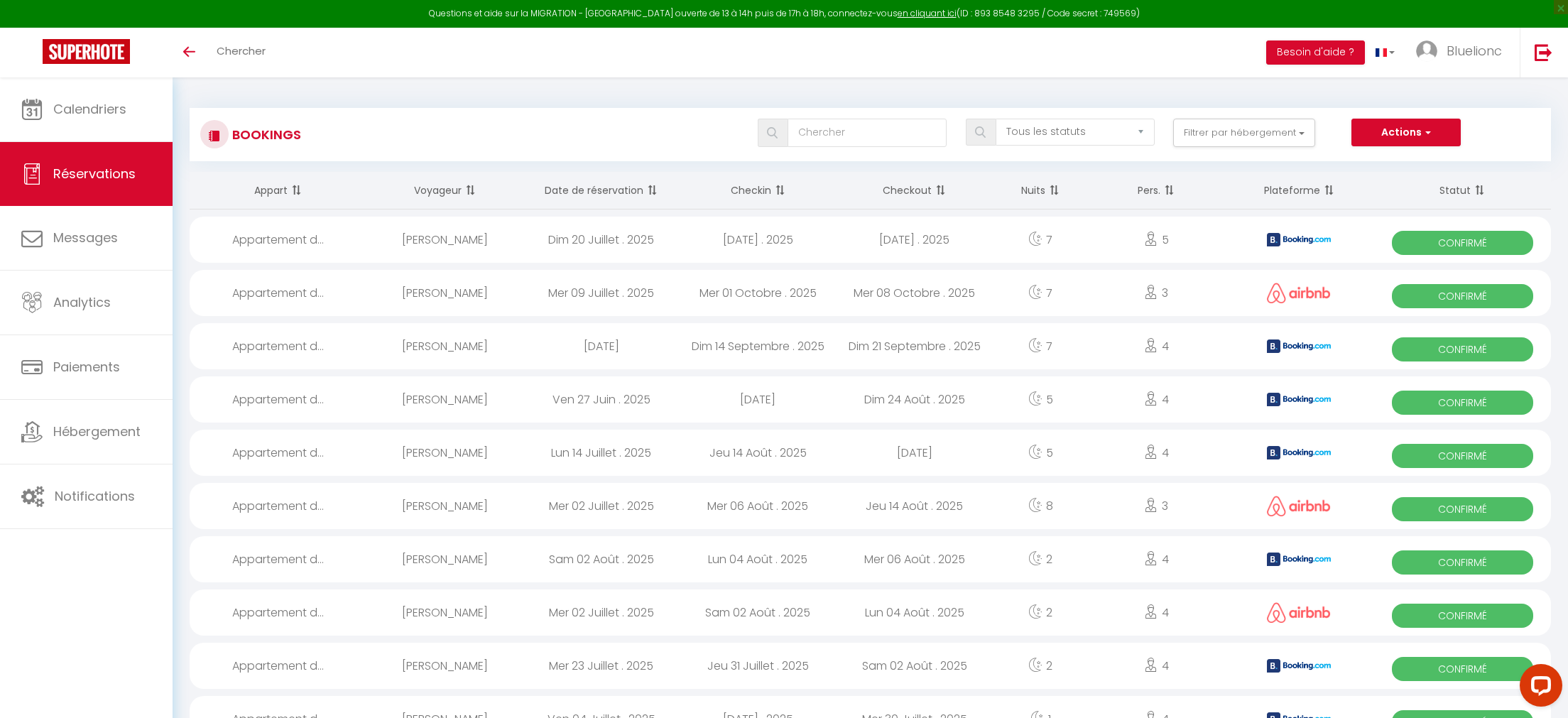
click at [353, 100] on div "Bookings Tous les statuts Annulé Confirmé Non Confirmé Tout sauf annulé No Show…" at bounding box center [870, 128] width 1361 height 67
click at [1534, 135] on div "Actions Nouvelle Réservation Exporter les réservations Importer les réservations" at bounding box center [1446, 133] width 189 height 29
click at [883, 131] on input "text" at bounding box center [867, 133] width 159 height 29
type input "kilan"
click at [1254, 127] on button "Filtrer par hébergement" at bounding box center [1244, 133] width 142 height 29
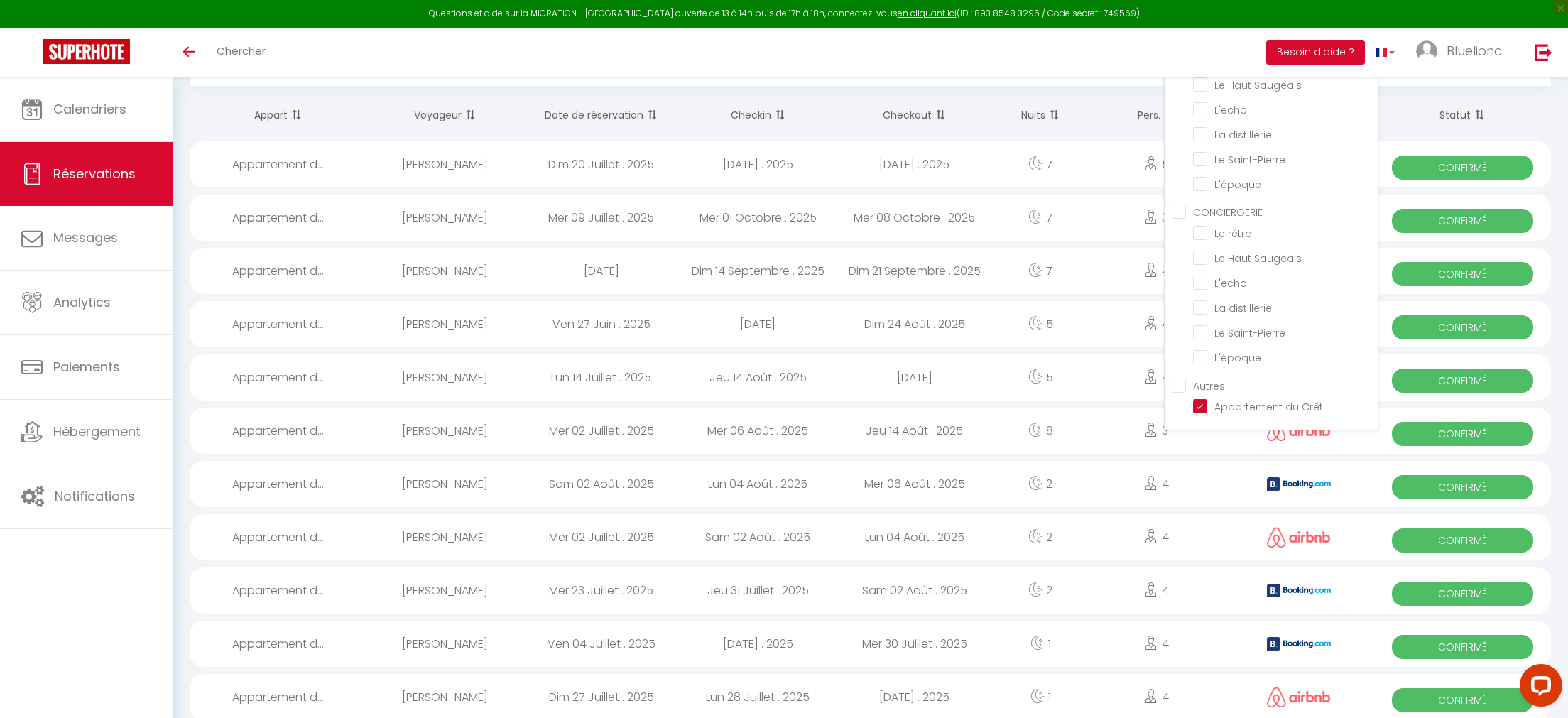
scroll to position [147, 0]
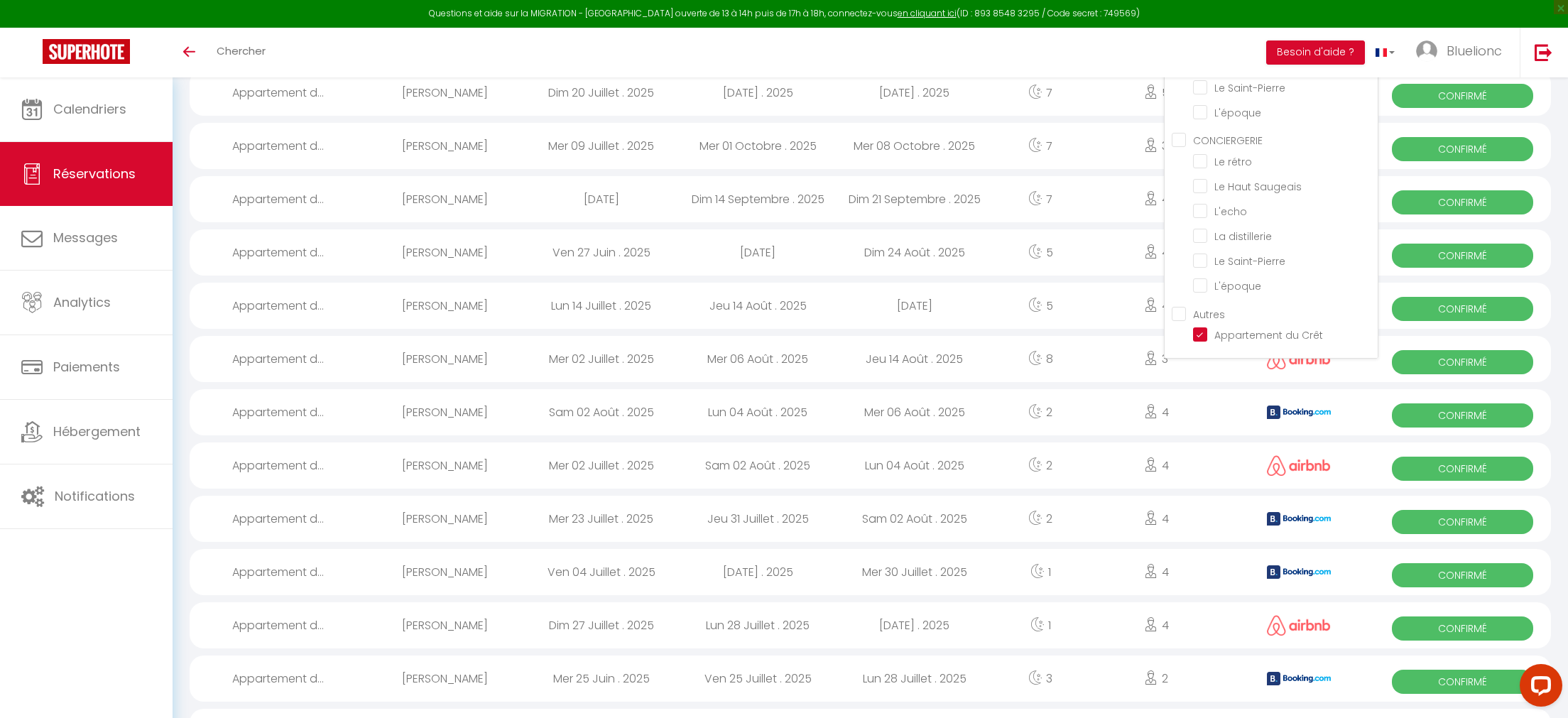
drag, startPoint x: 1204, startPoint y: 335, endPoint x: 1206, endPoint y: 300, distance: 35.1
click at [1203, 335] on input "Appartement du Crêt" at bounding box center [1285, 333] width 185 height 14
checkbox input "false"
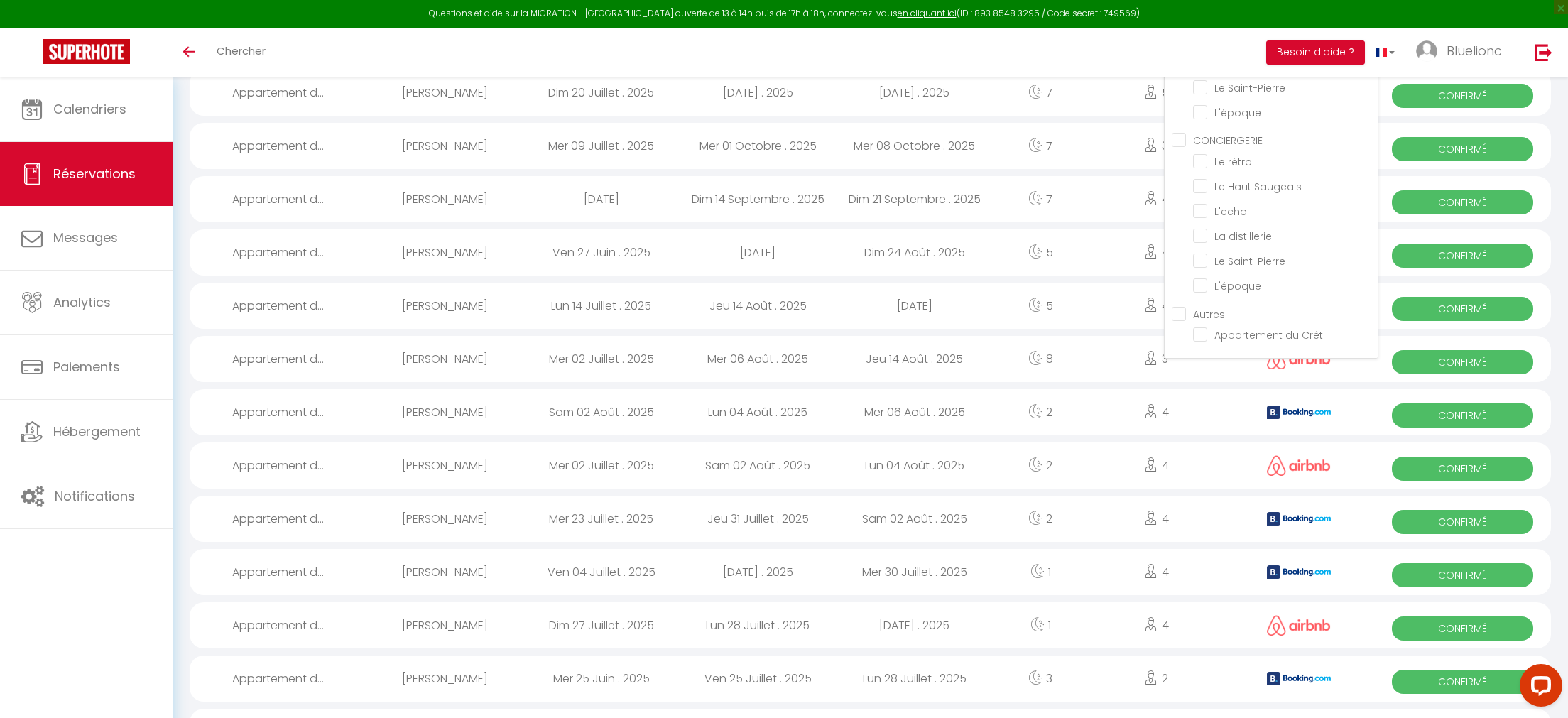
checkbox input "false"
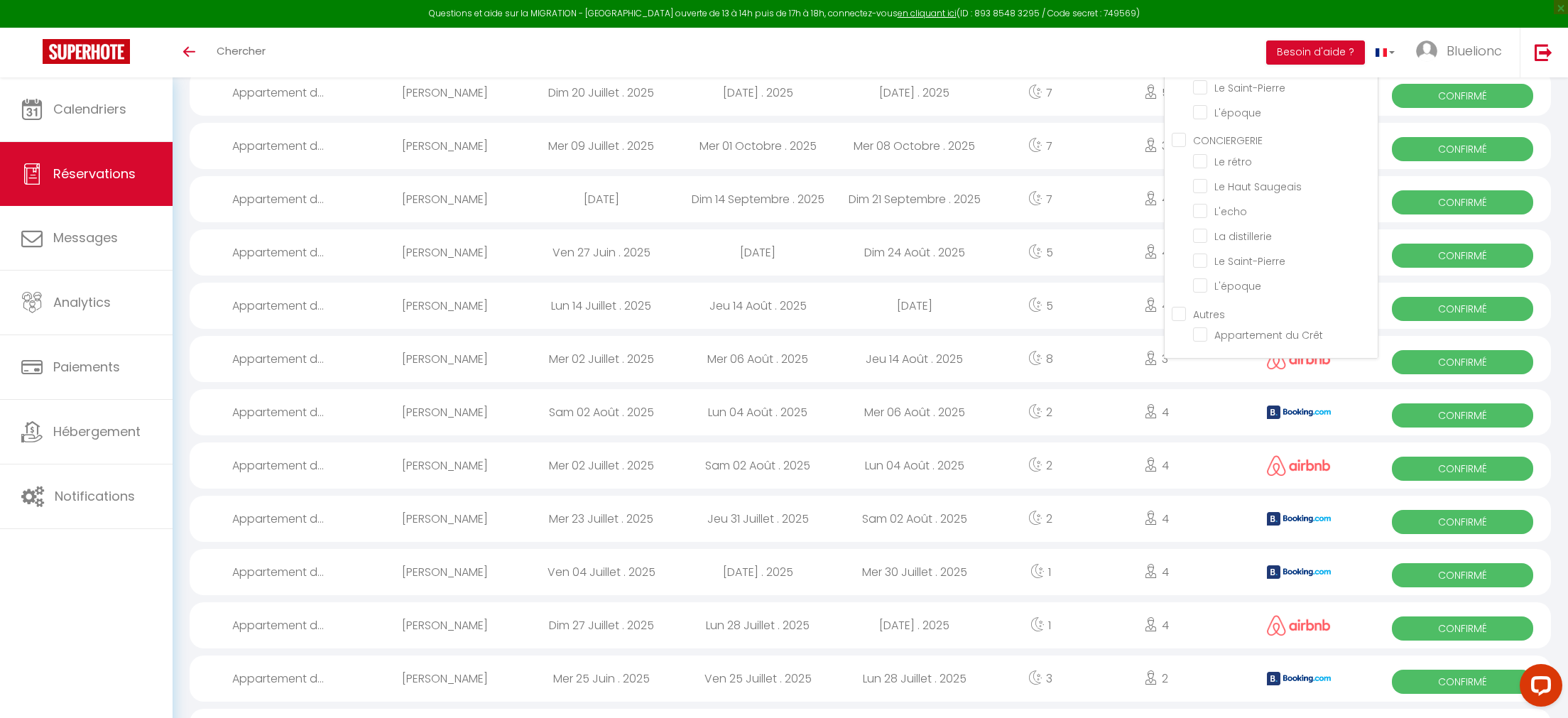
checkbox input "false"
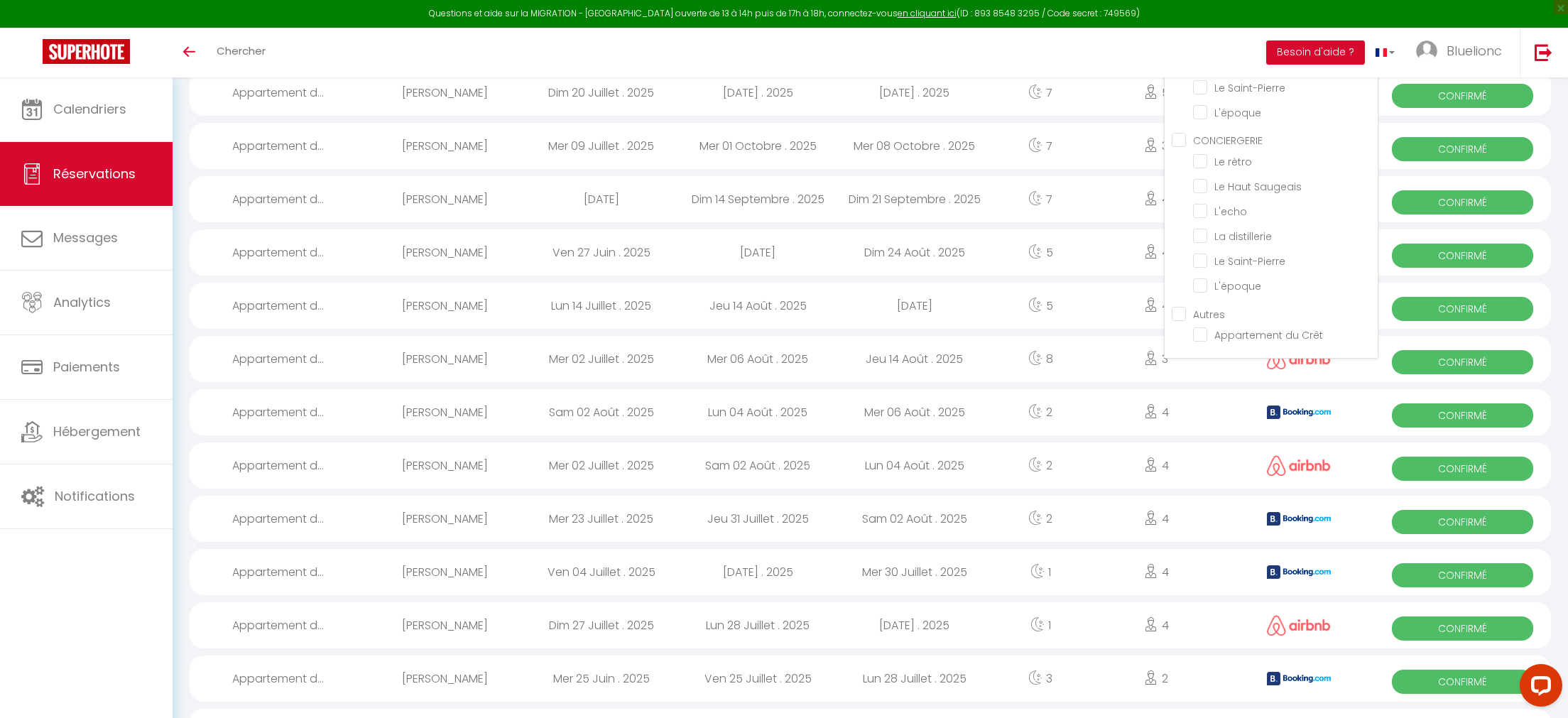
checkbox input "false"
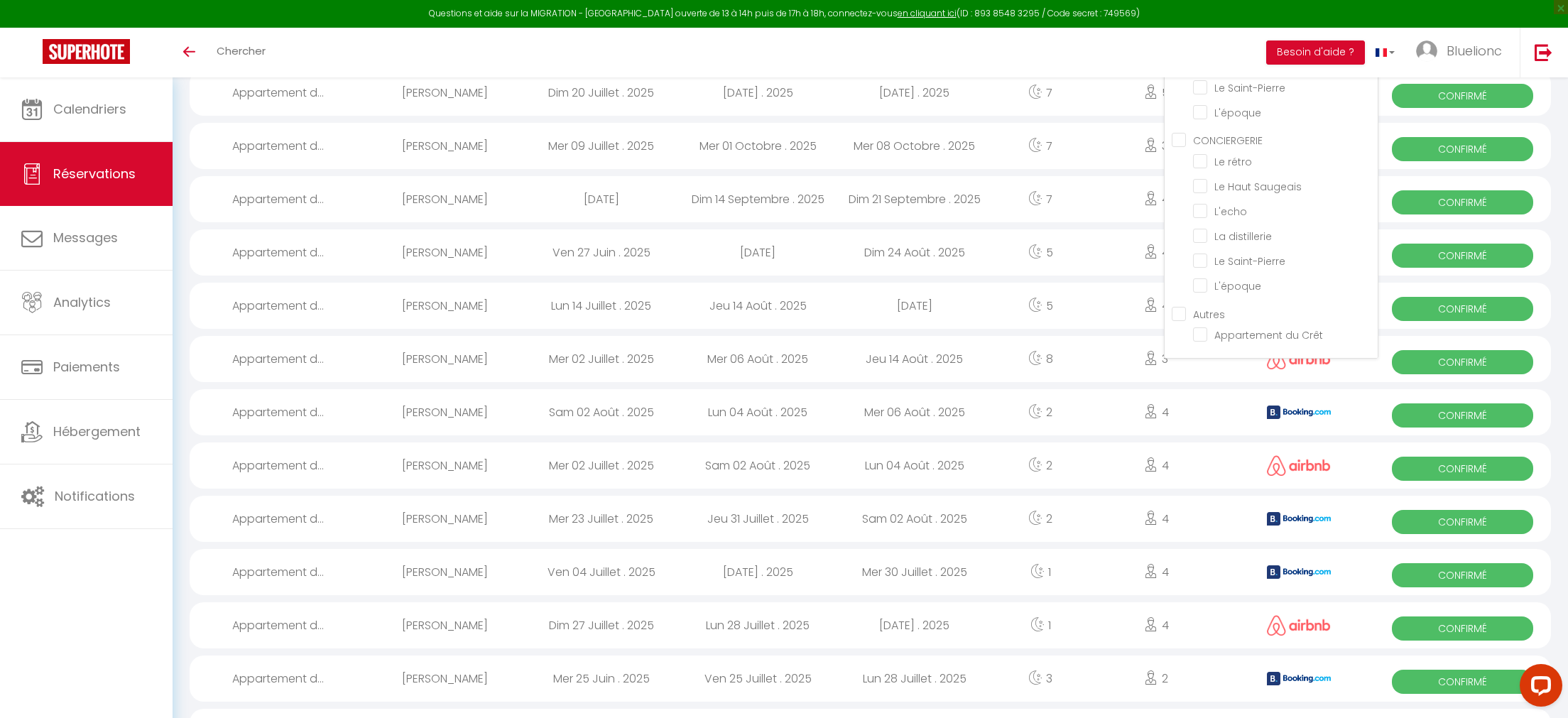
checkbox input "false"
click at [1197, 119] on input "L'époque" at bounding box center [1285, 111] width 185 height 14
checkbox input "true"
checkbox input "false"
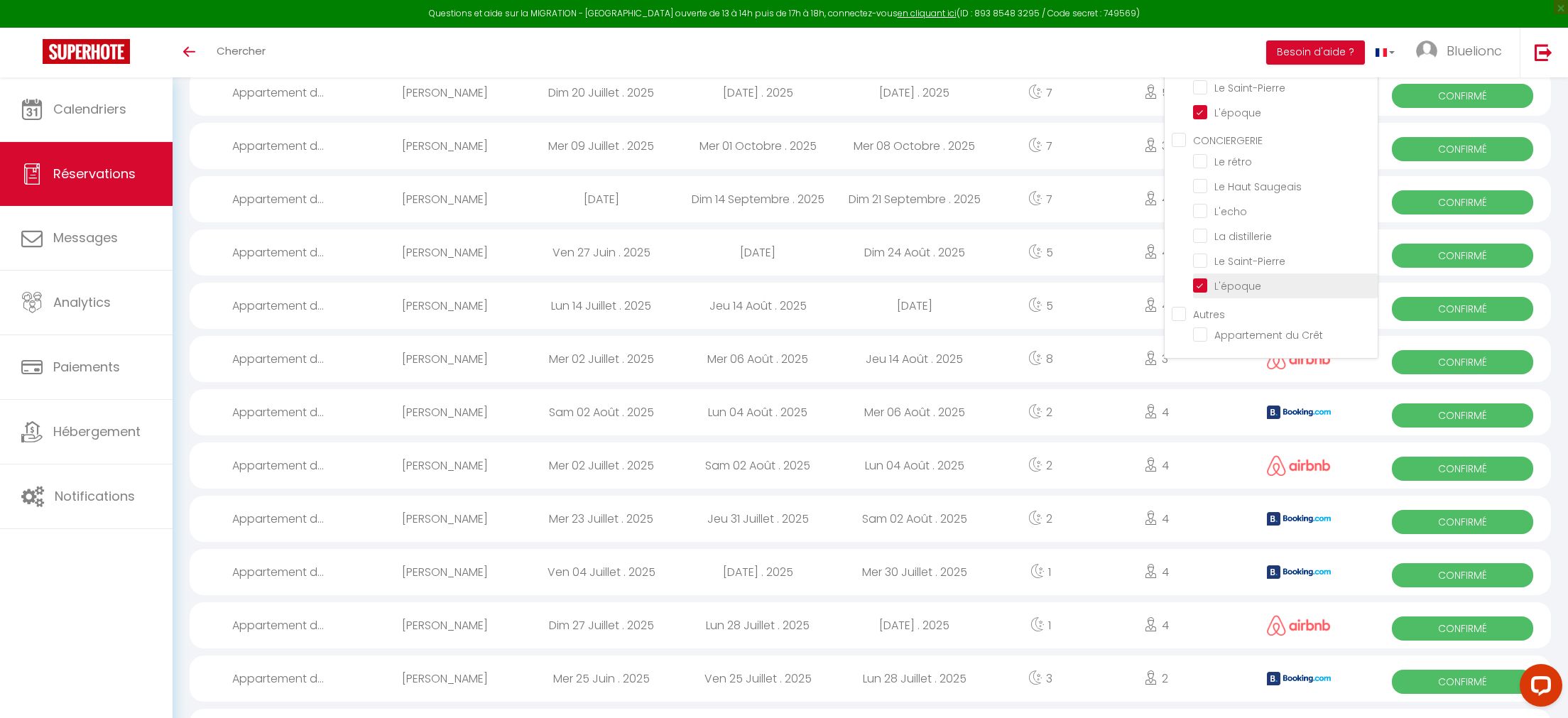
checkbox input "false"
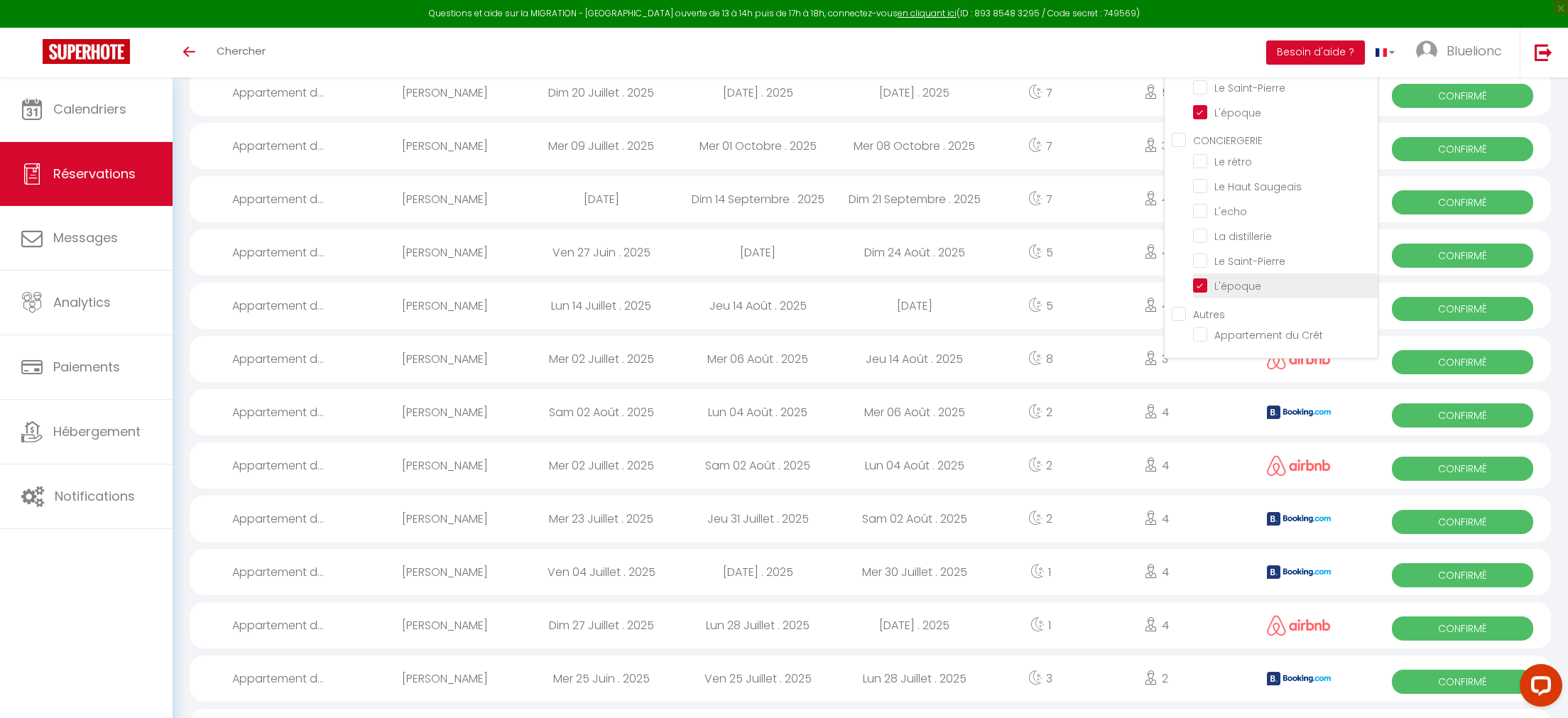
checkbox input "false"
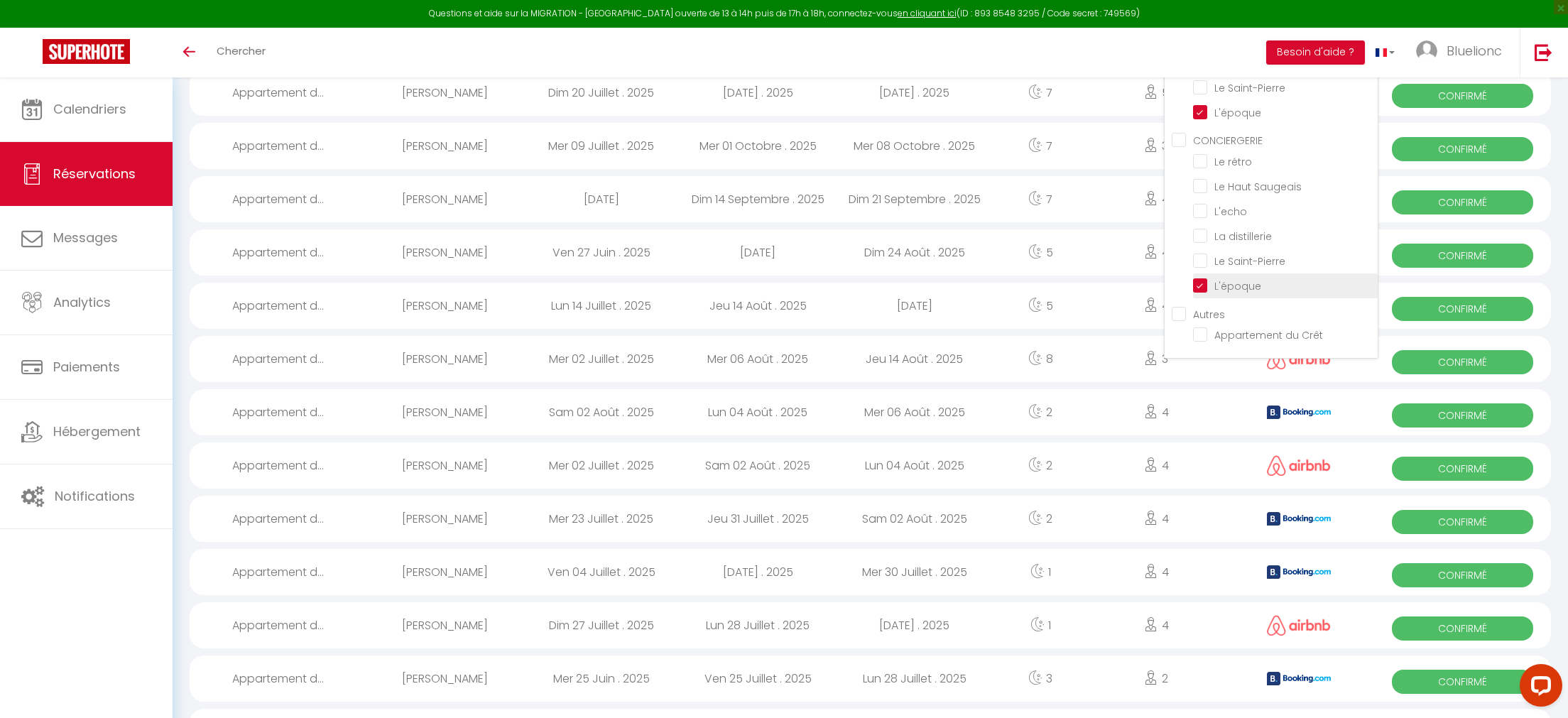
checkbox input "true"
checkbox input "false"
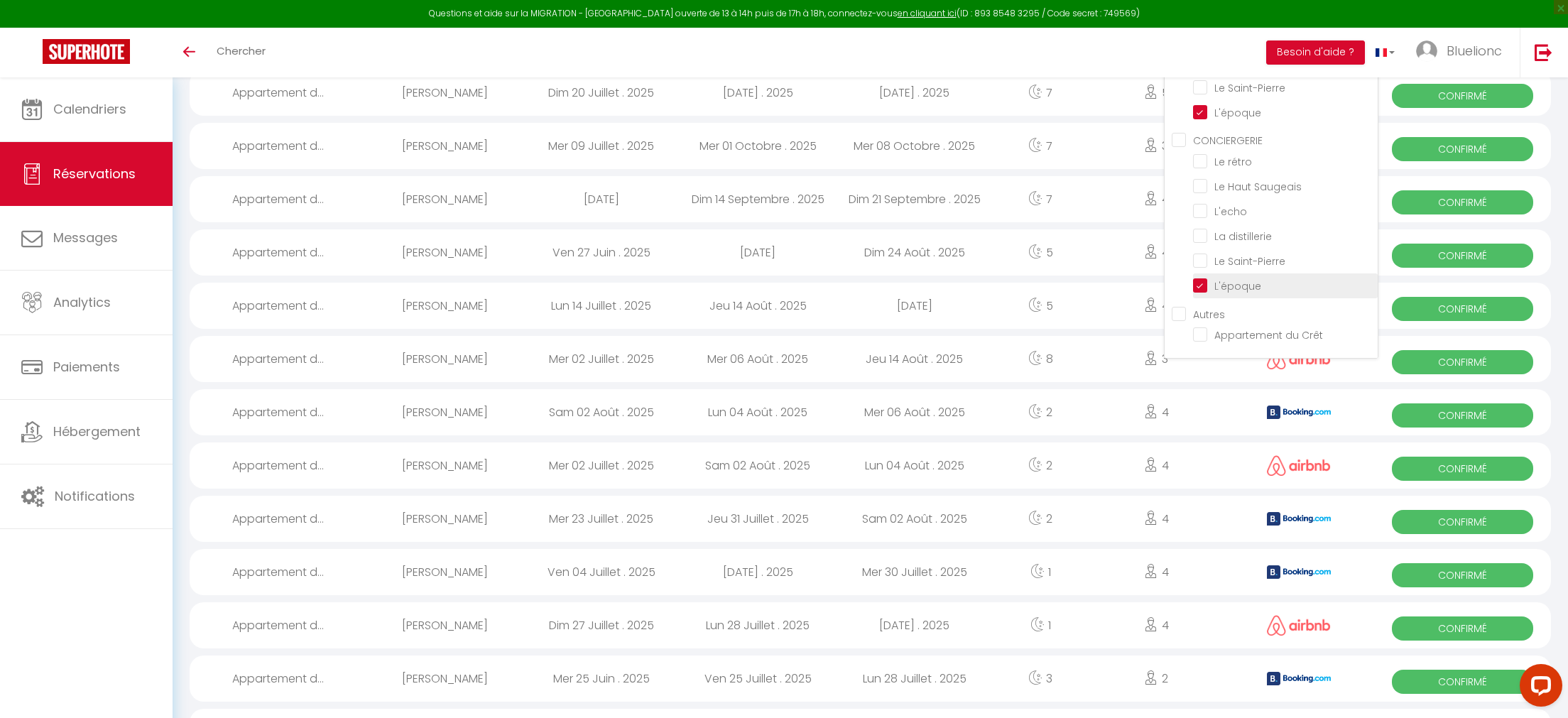
checkbox input "false"
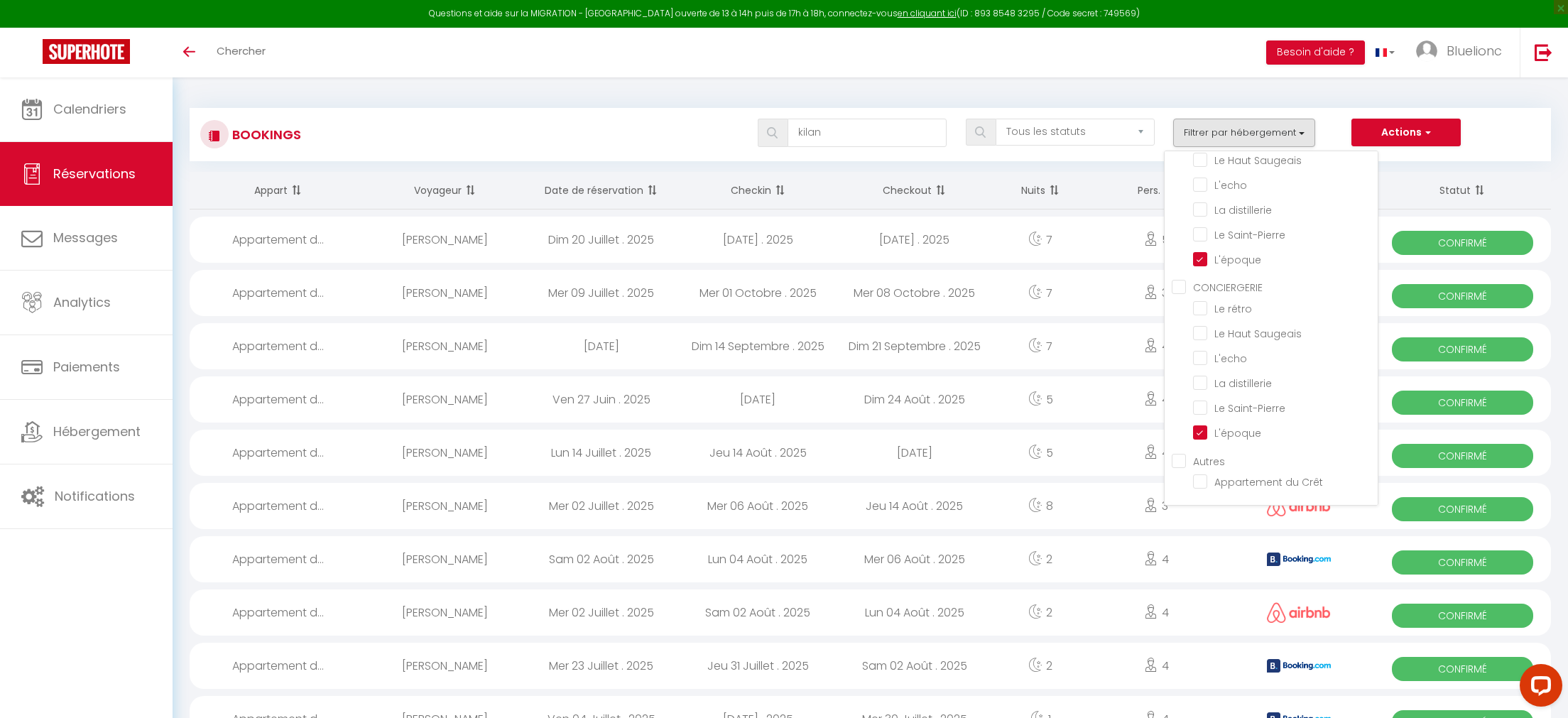
click at [636, 131] on div "kilan Tous les statuts Annulé Confirmé Non Confirmé Tout sauf annulé No Show Re…" at bounding box center [926, 133] width 1245 height 29
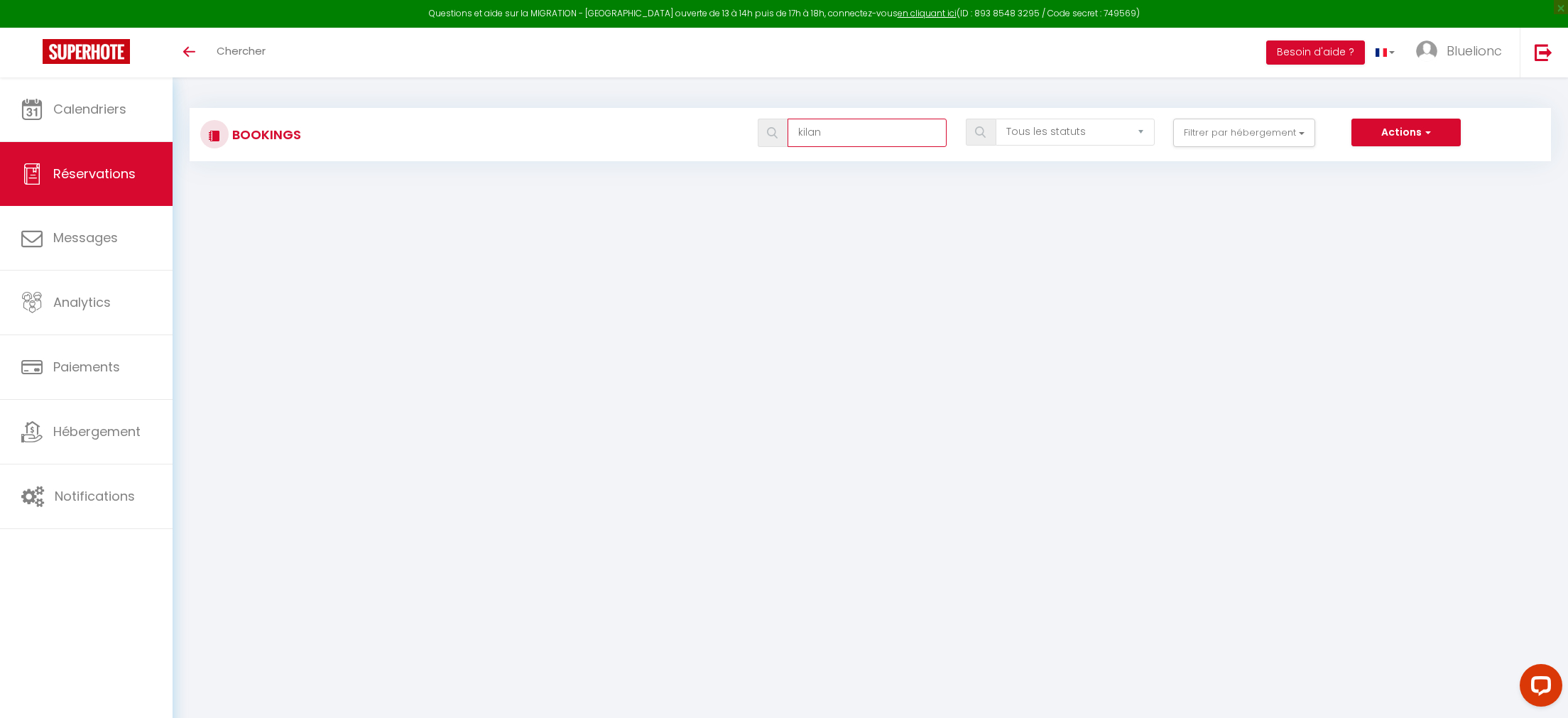
click at [815, 135] on input "kilan" at bounding box center [867, 133] width 159 height 29
type input "kilian"
click at [562, 135] on div "kilian Tous les statuts Annulé Confirmé Non Confirmé Tout sauf annulé No Show R…" at bounding box center [926, 133] width 1245 height 29
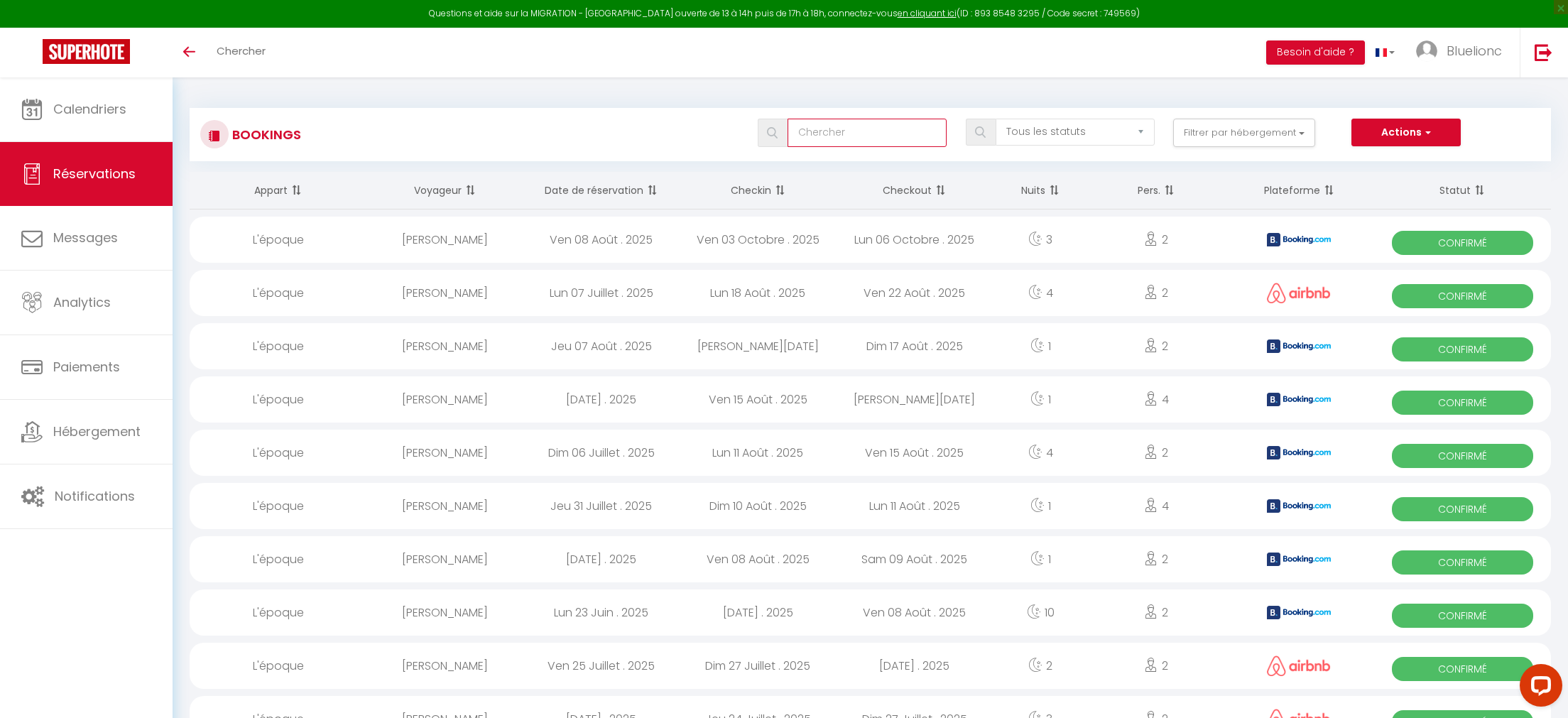
click at [827, 133] on input "text" at bounding box center [867, 133] width 159 height 29
type input "[PERSON_NAME]"
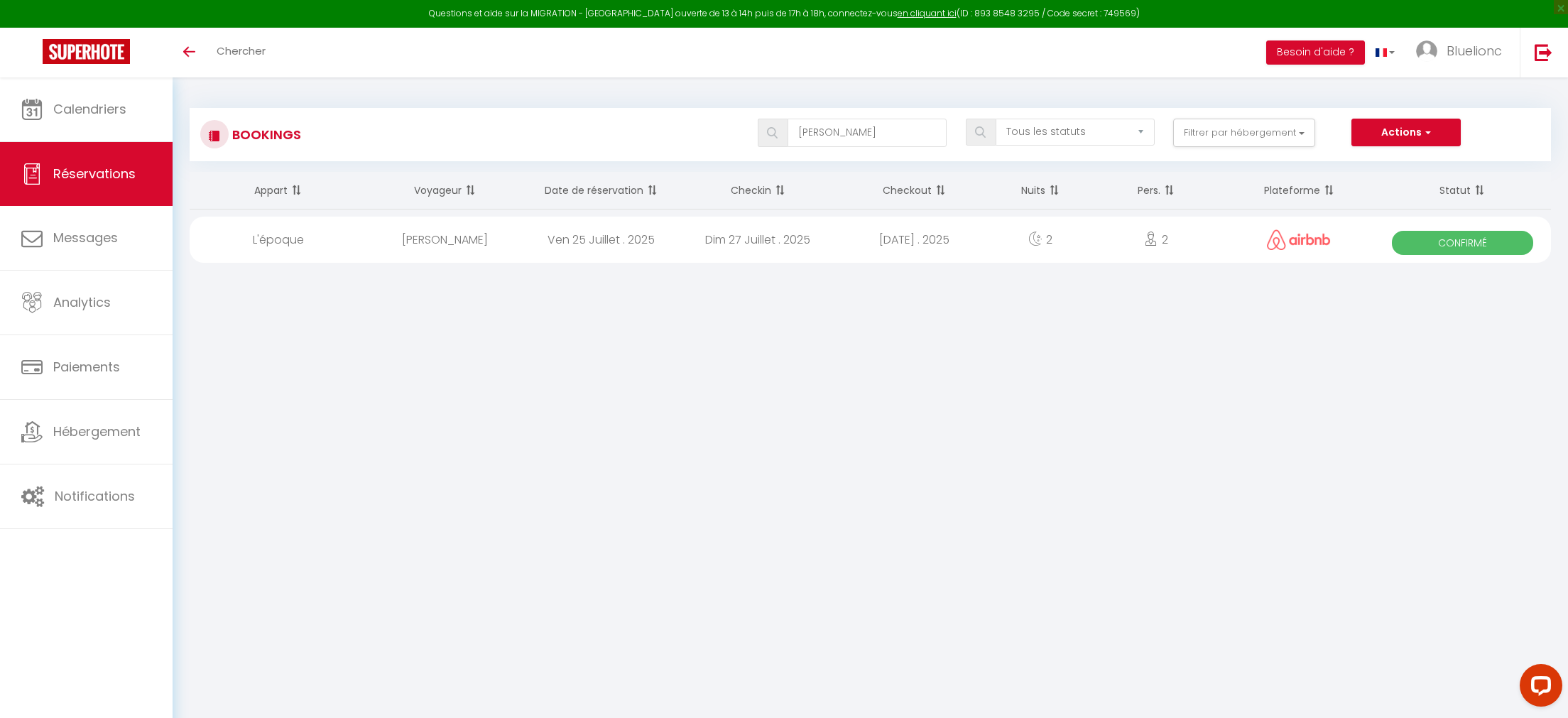
click at [1028, 238] on icon at bounding box center [1035, 239] width 14 height 14
select select "OK"
select select "0"
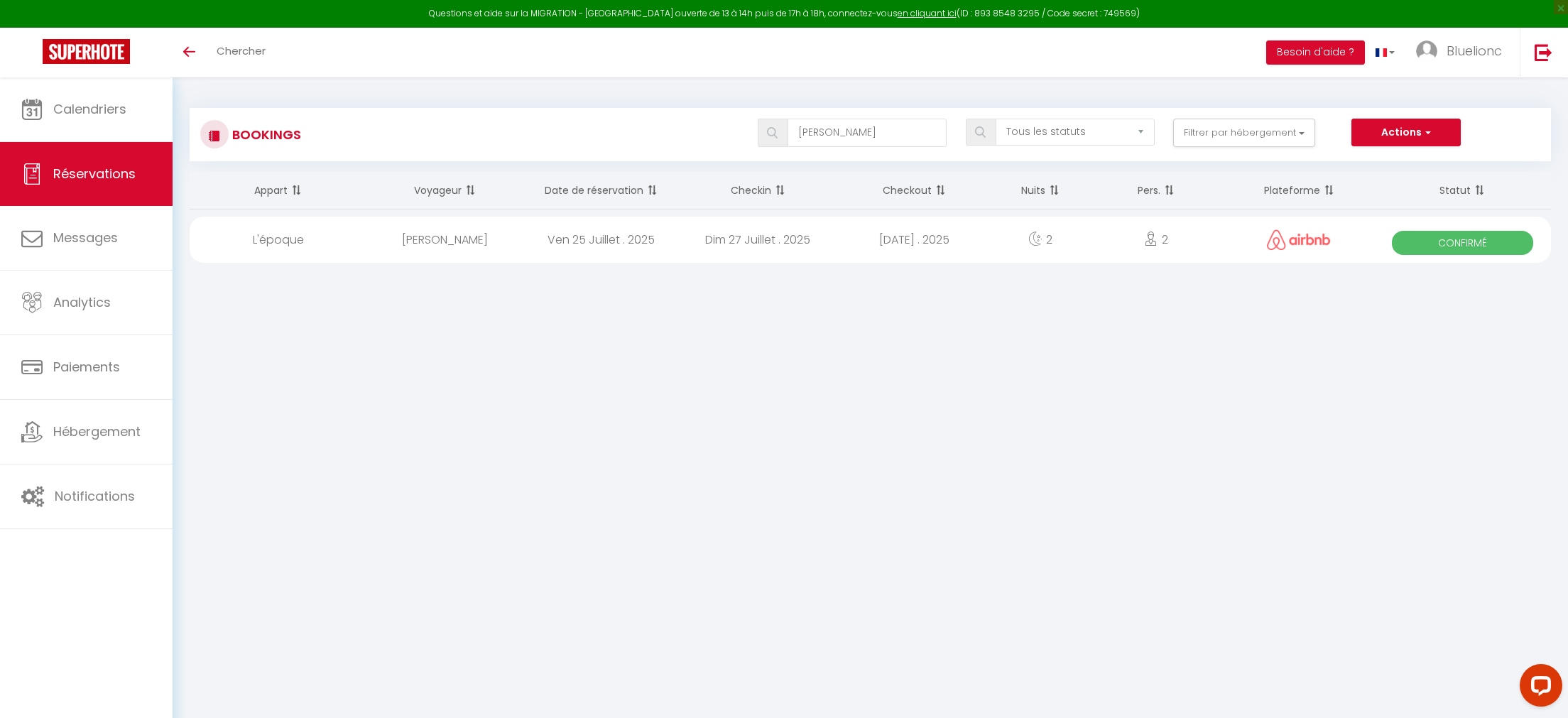
select select "1"
select select
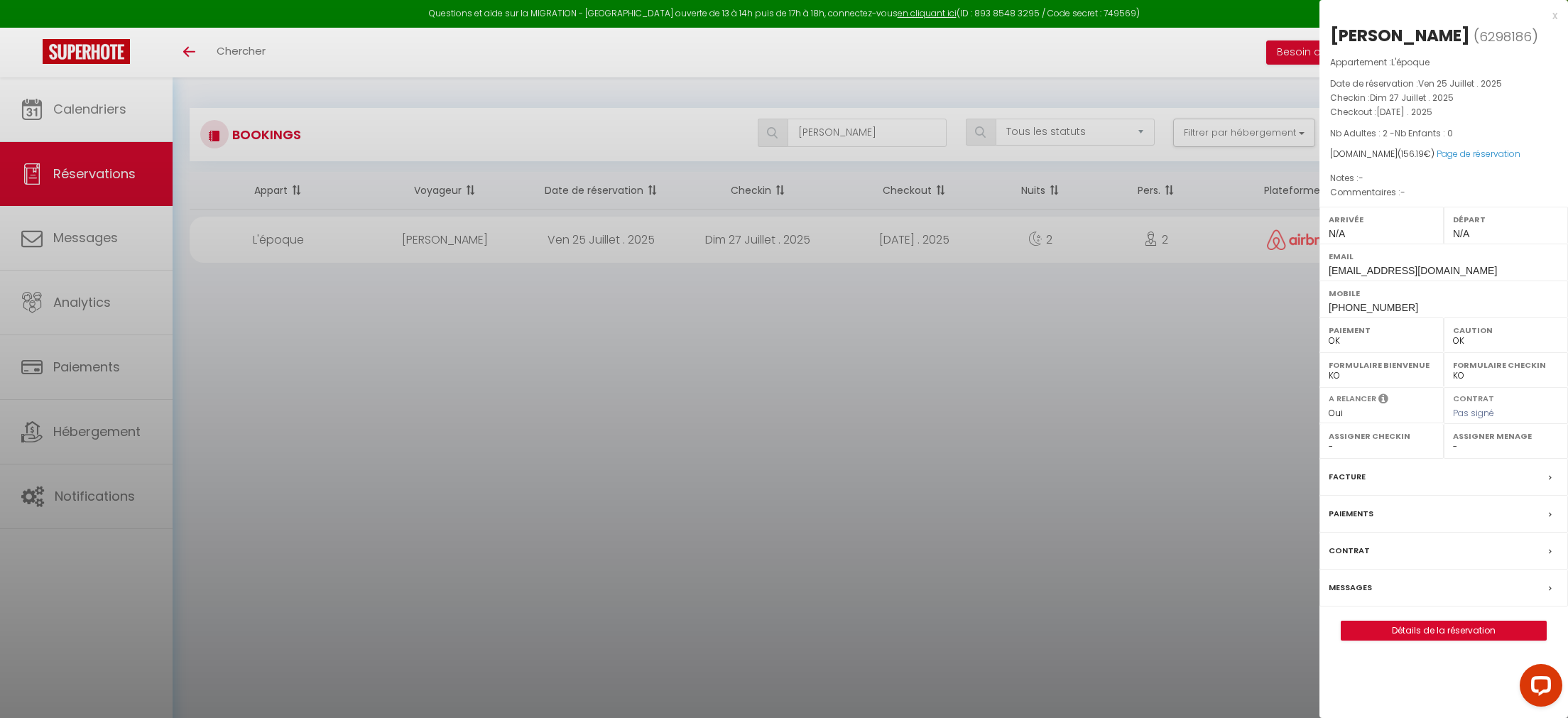
select select "50026"
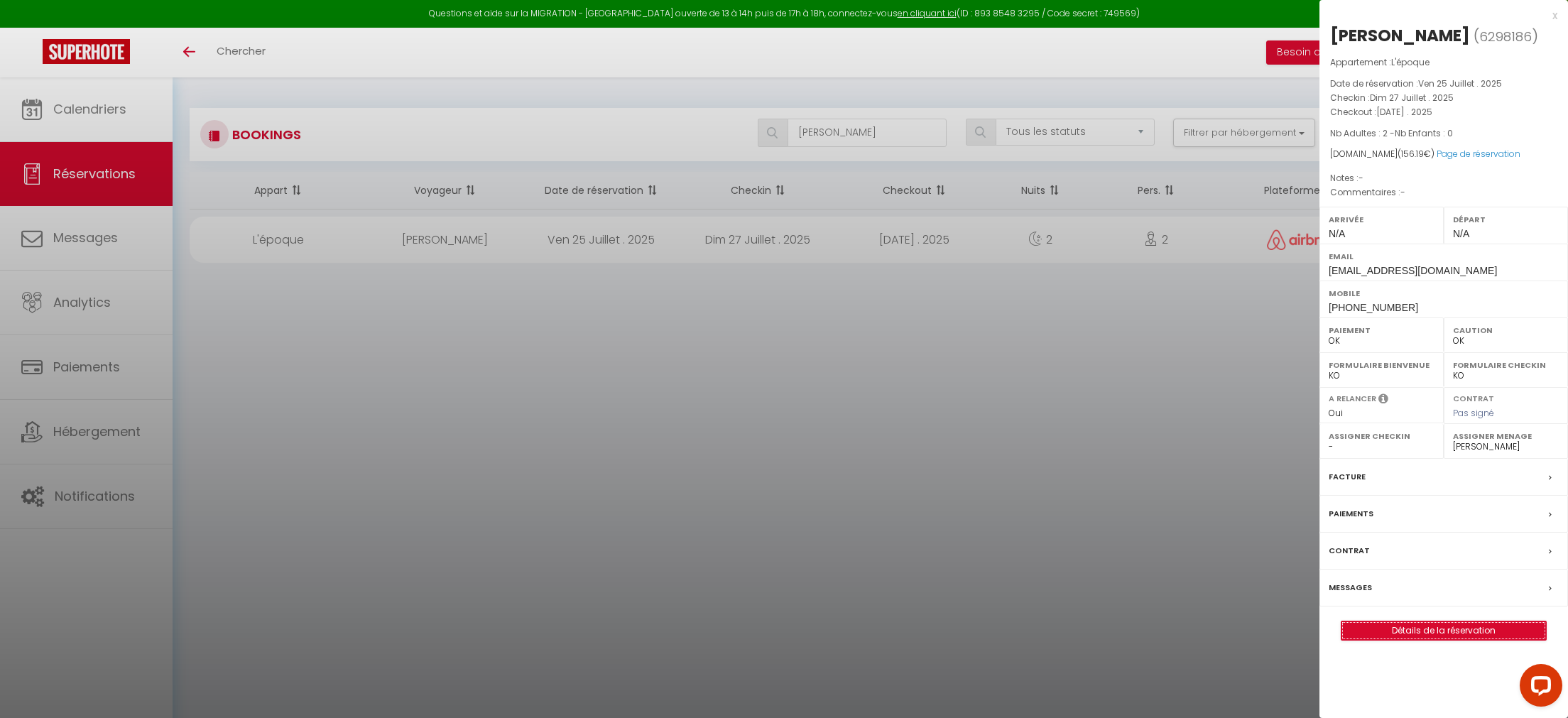
click at [1428, 630] on link "Détails de la réservation" at bounding box center [1444, 630] width 205 height 18
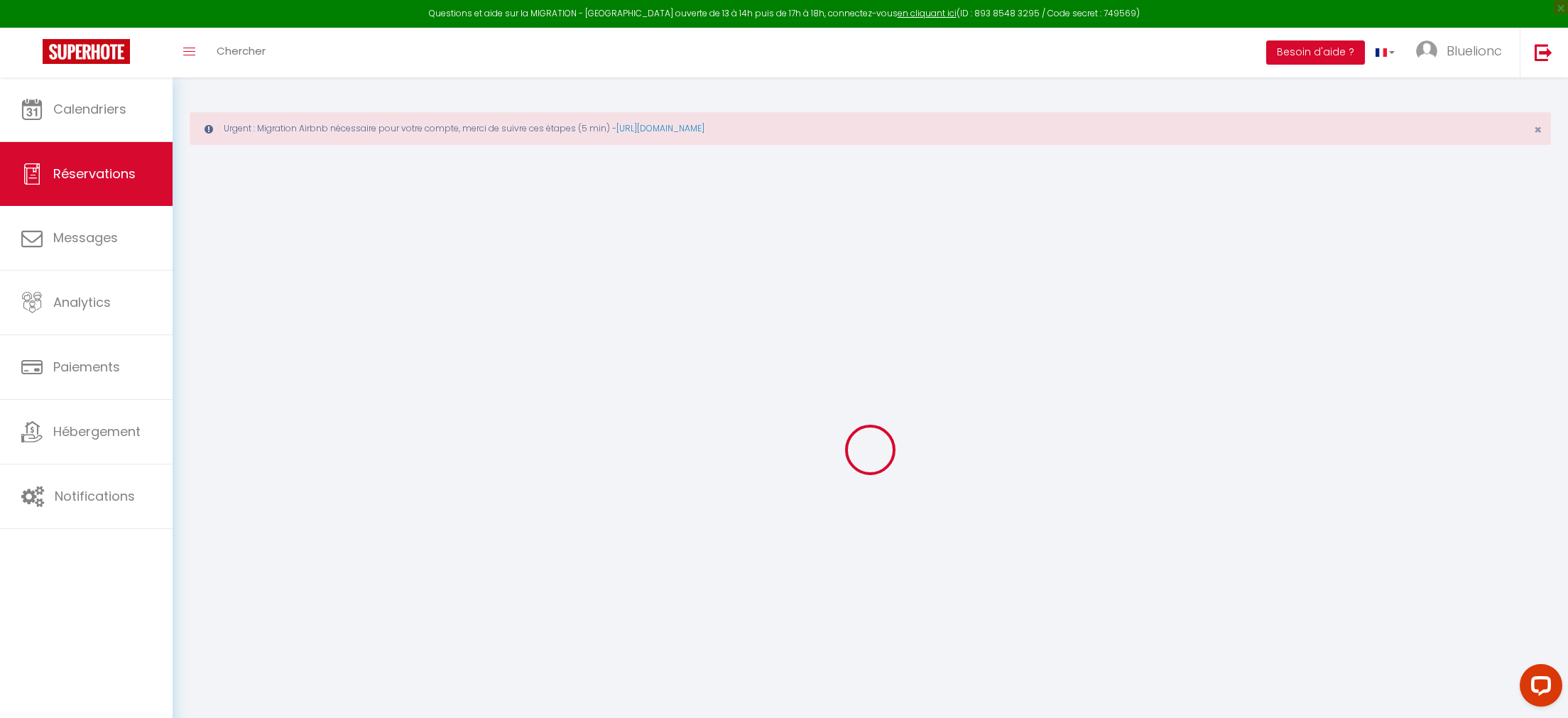
type input "Killian"
type input "[PERSON_NAME]"
type input "[EMAIL_ADDRESS][DOMAIN_NAME]"
type input "[PHONE_NUMBER]"
select select
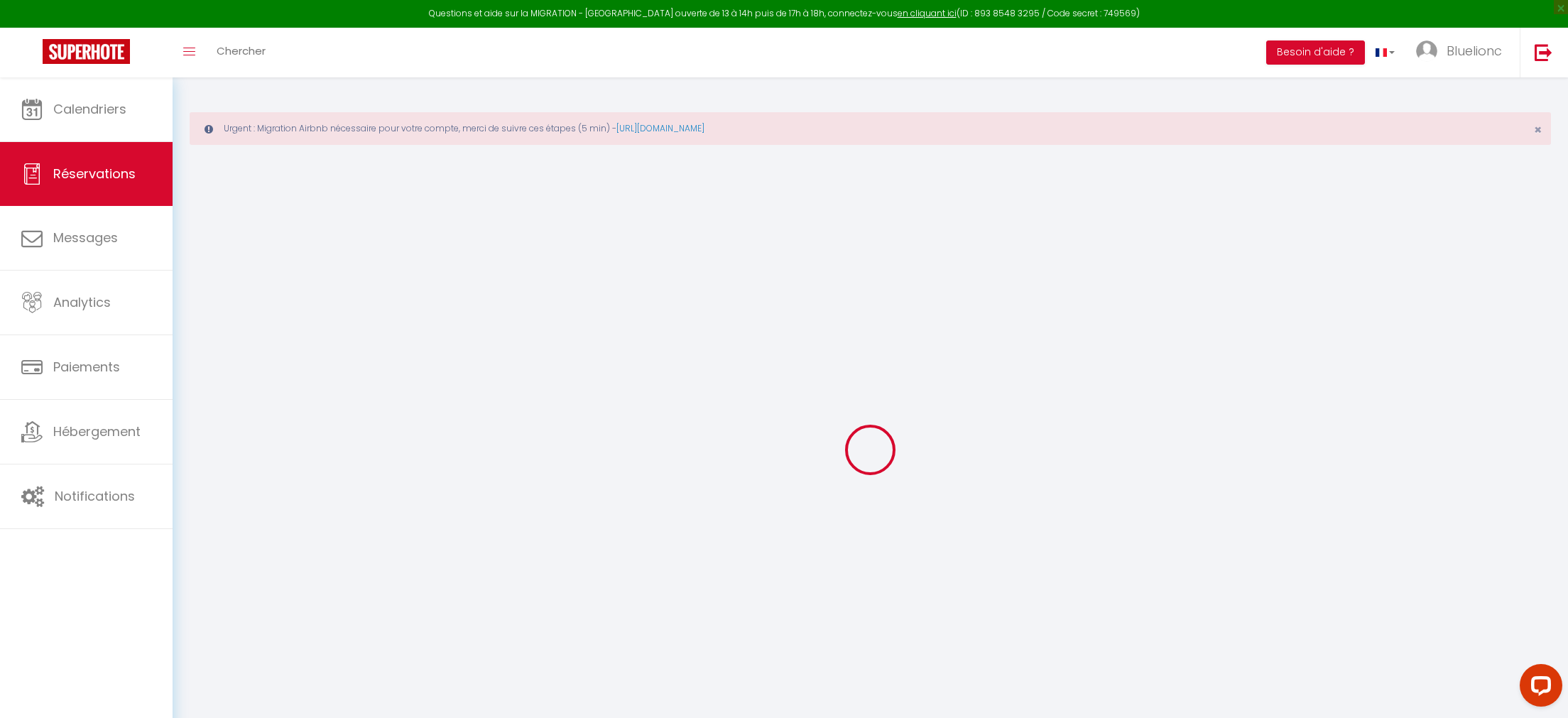
type input "4.88"
select select "54950"
select select "1"
select select
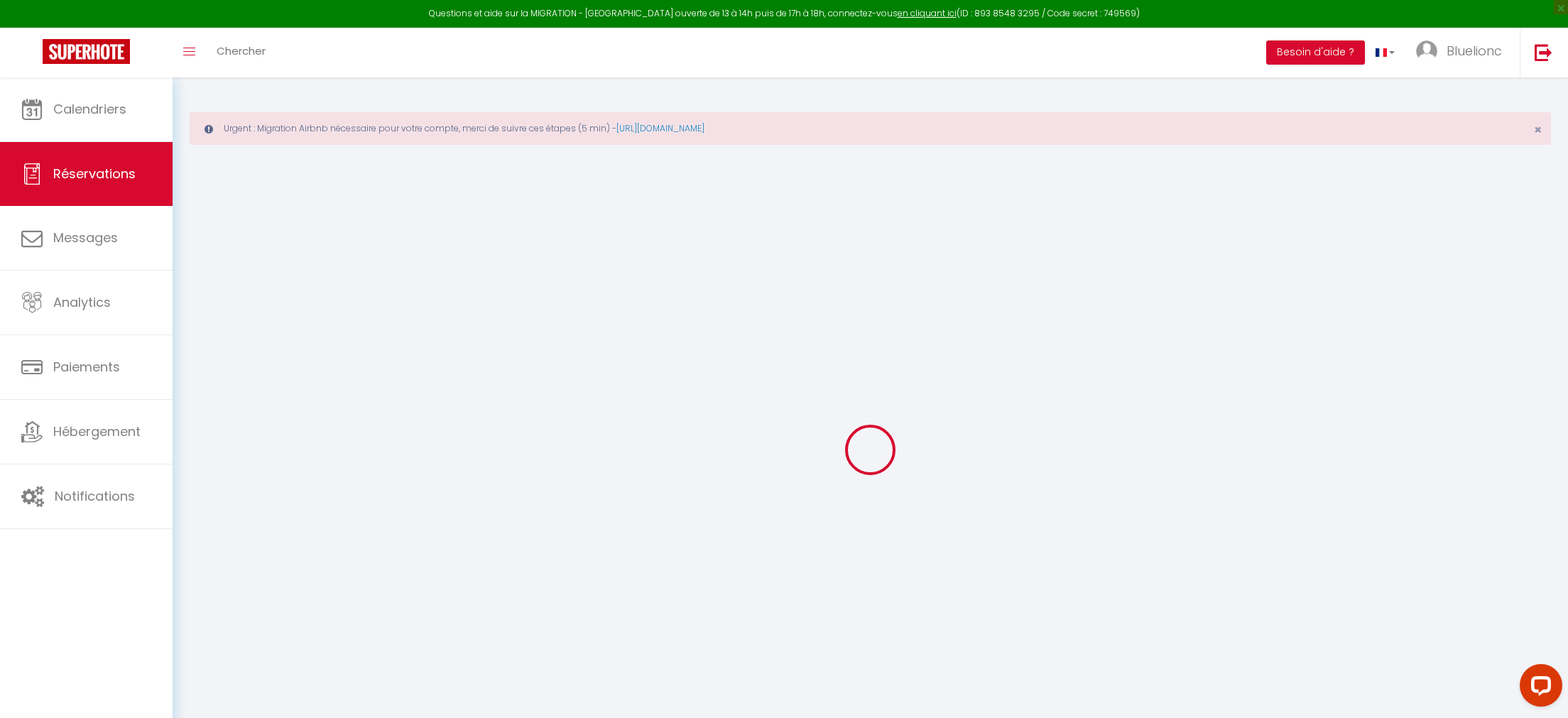
type input "2"
select select "12"
select select
type input "108.24"
checkbox input "false"
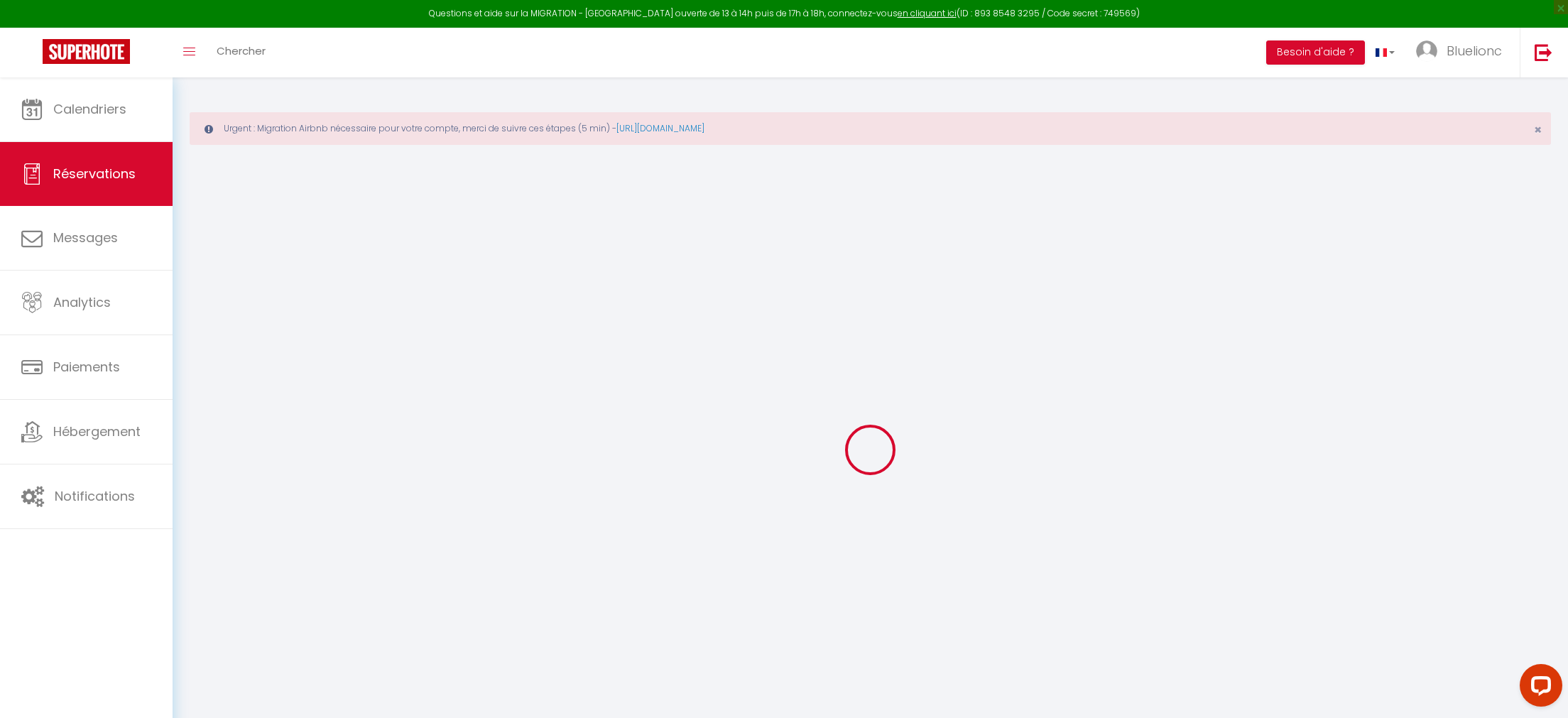
type input "0"
select select "1"
type input "42"
type input "0"
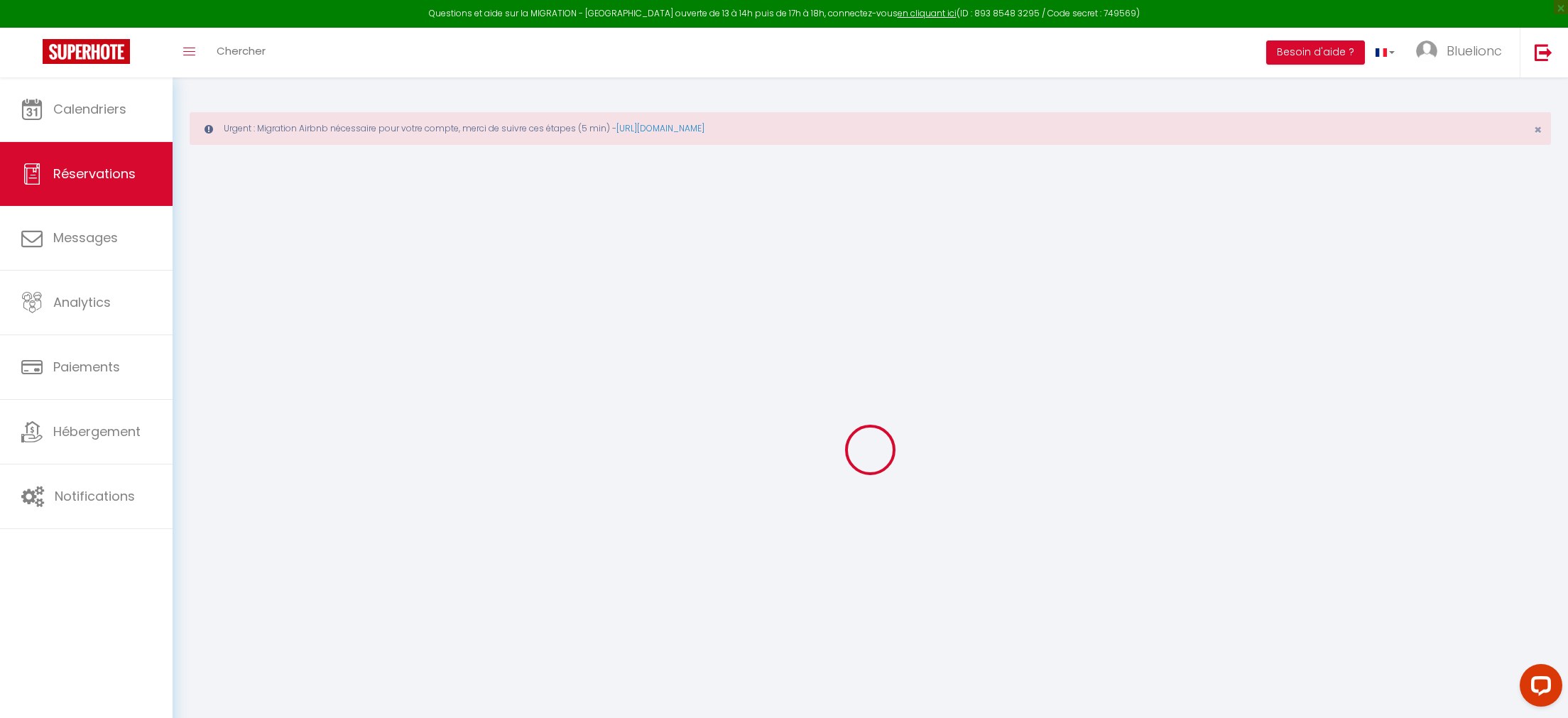
select select
select select "15"
checkbox input "false"
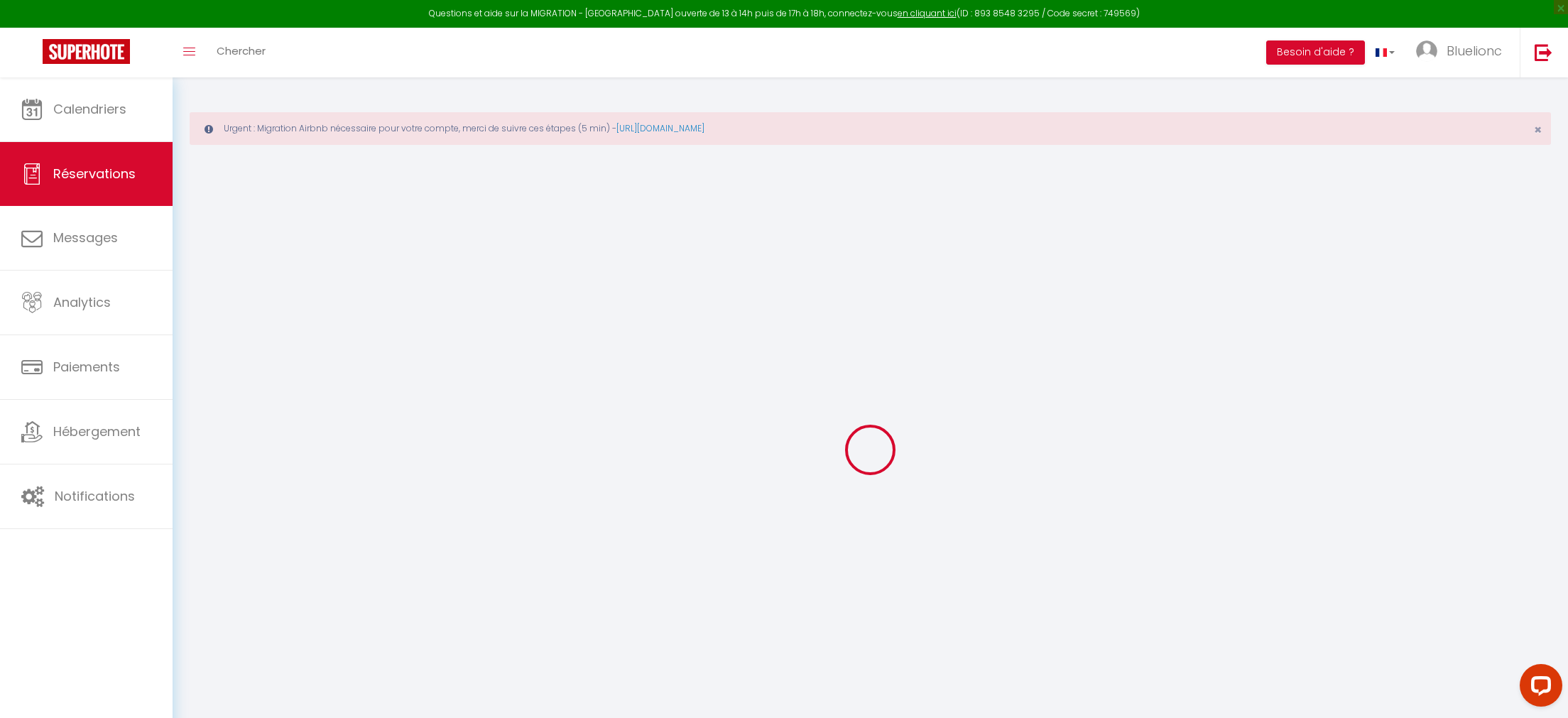
select select
checkbox input "false"
select select
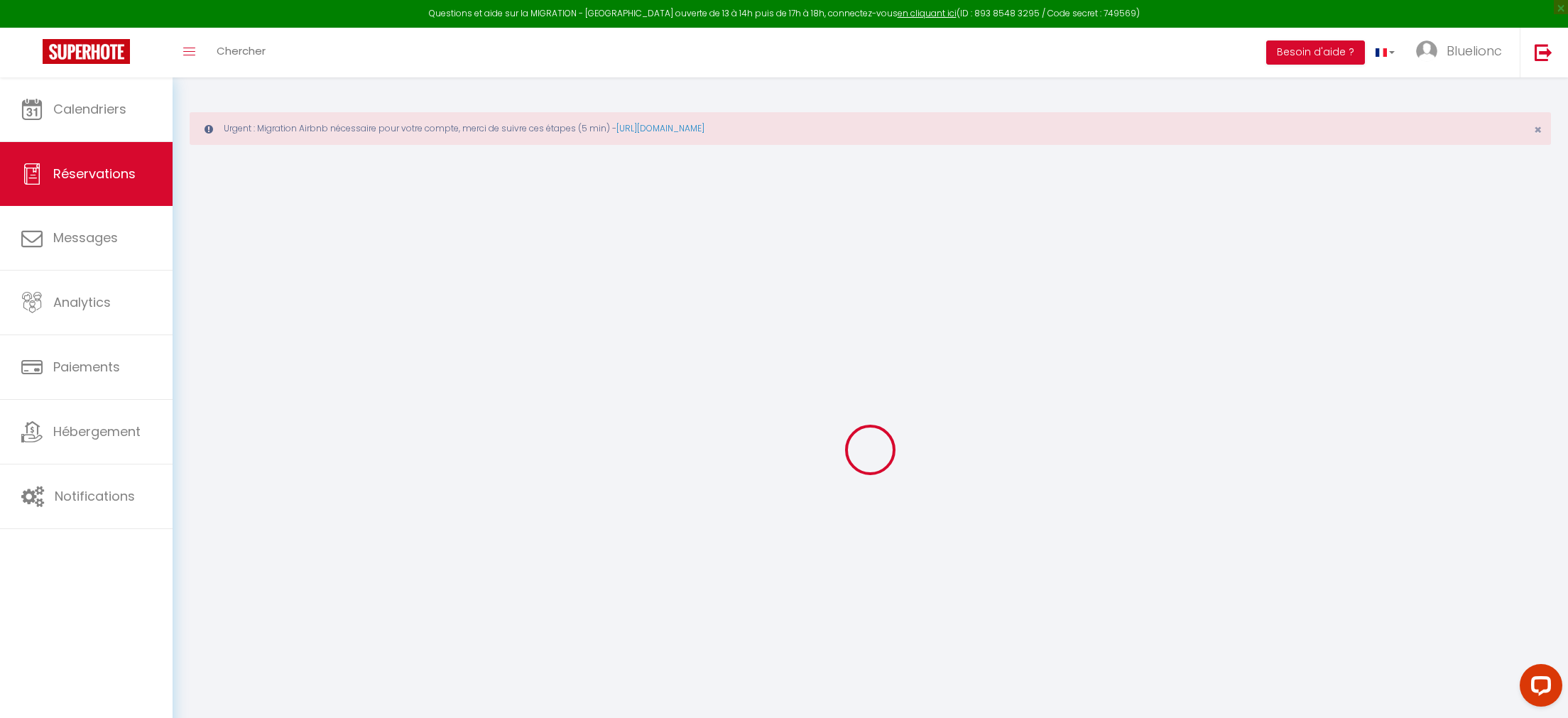
select select
checkbox input "false"
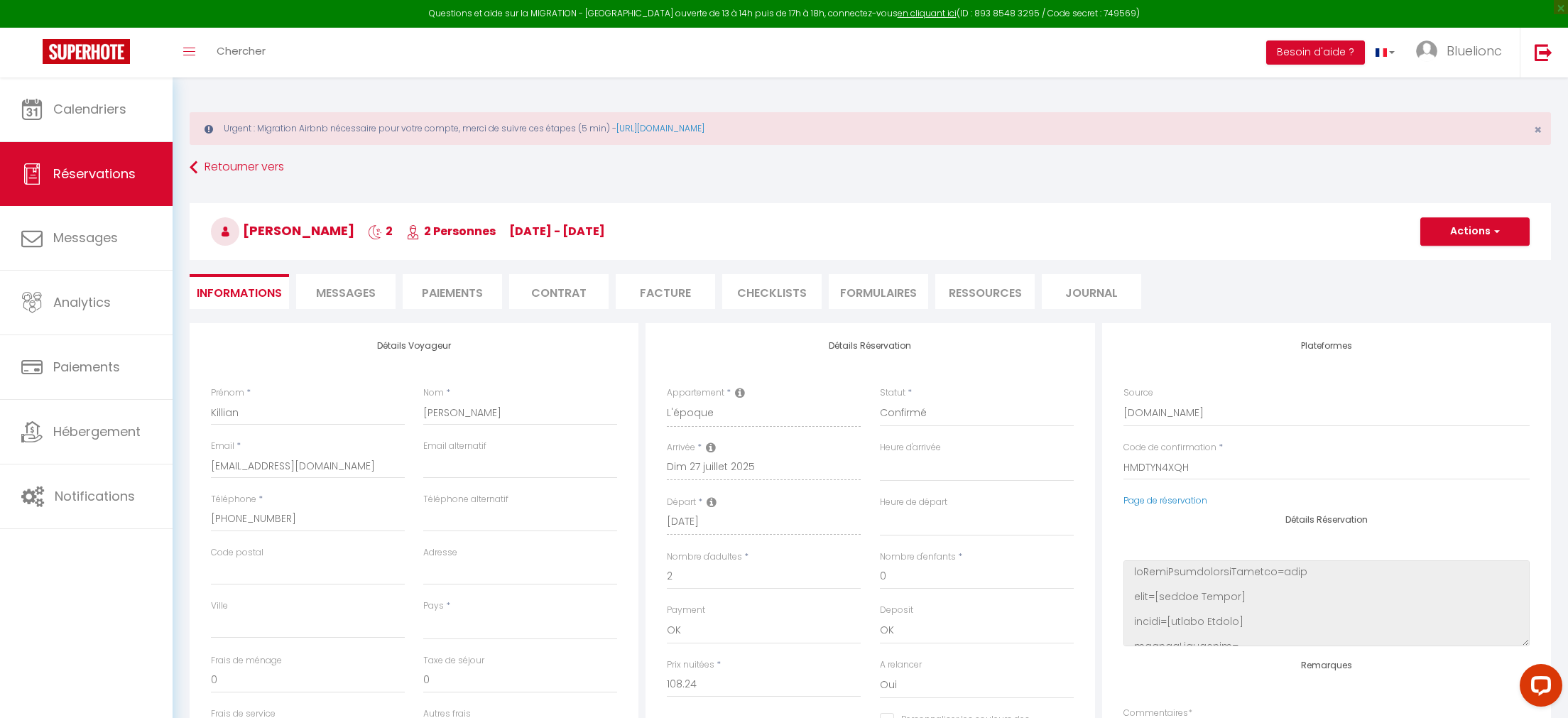
select select
checkbox input "false"
select select
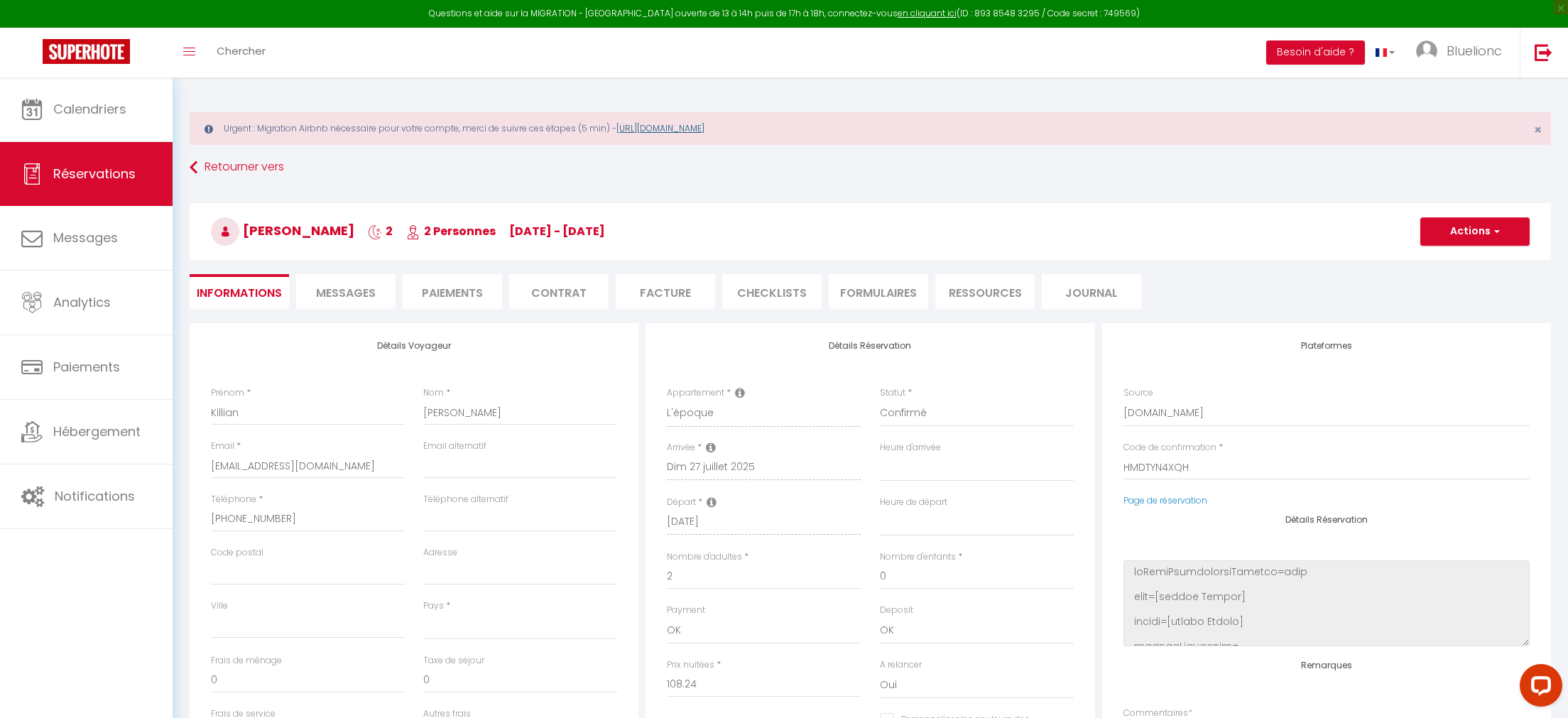
type input "42"
type input "5.95"
select select
checkbox input "false"
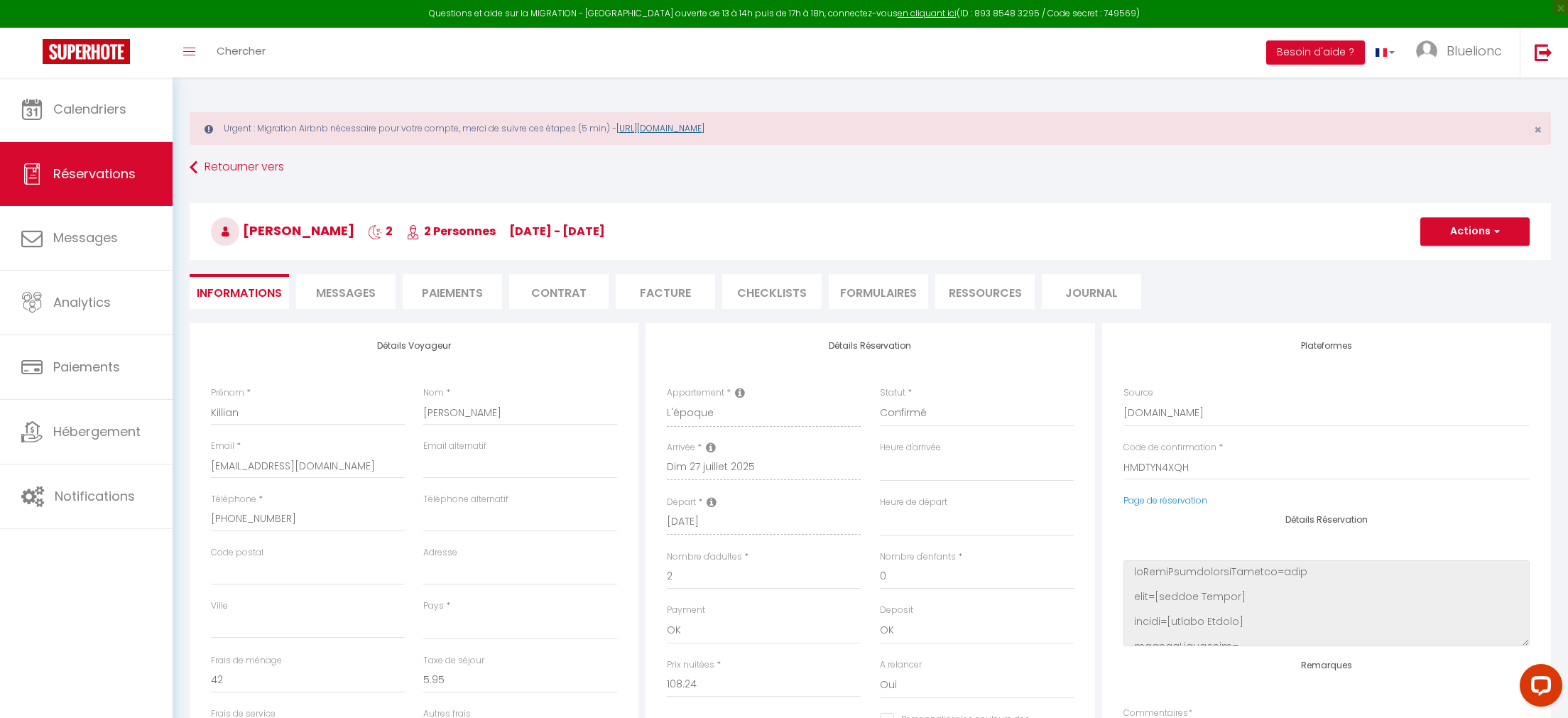
select select
checkbox input "false"
select select
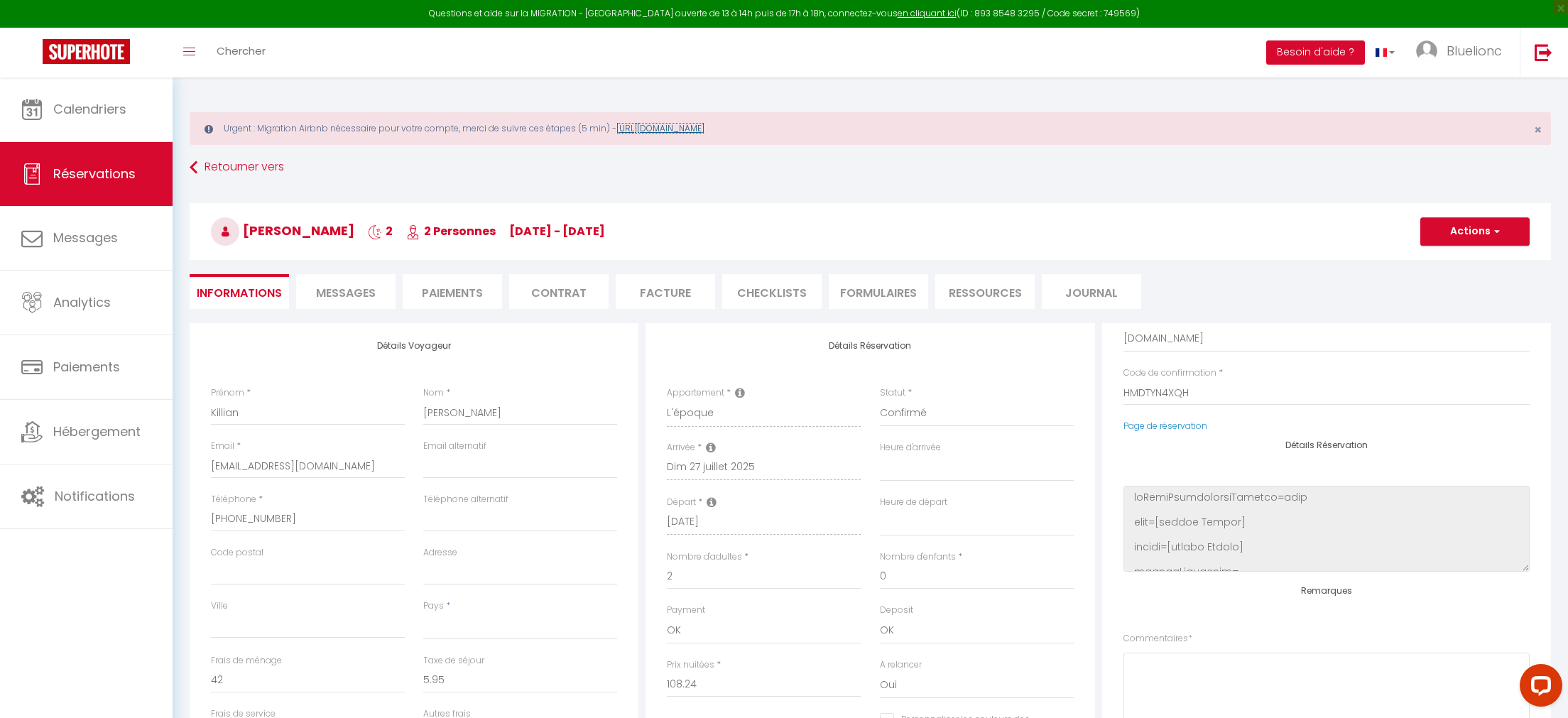
scroll to position [147, 0]
